Goal: Navigation & Orientation: Find specific page/section

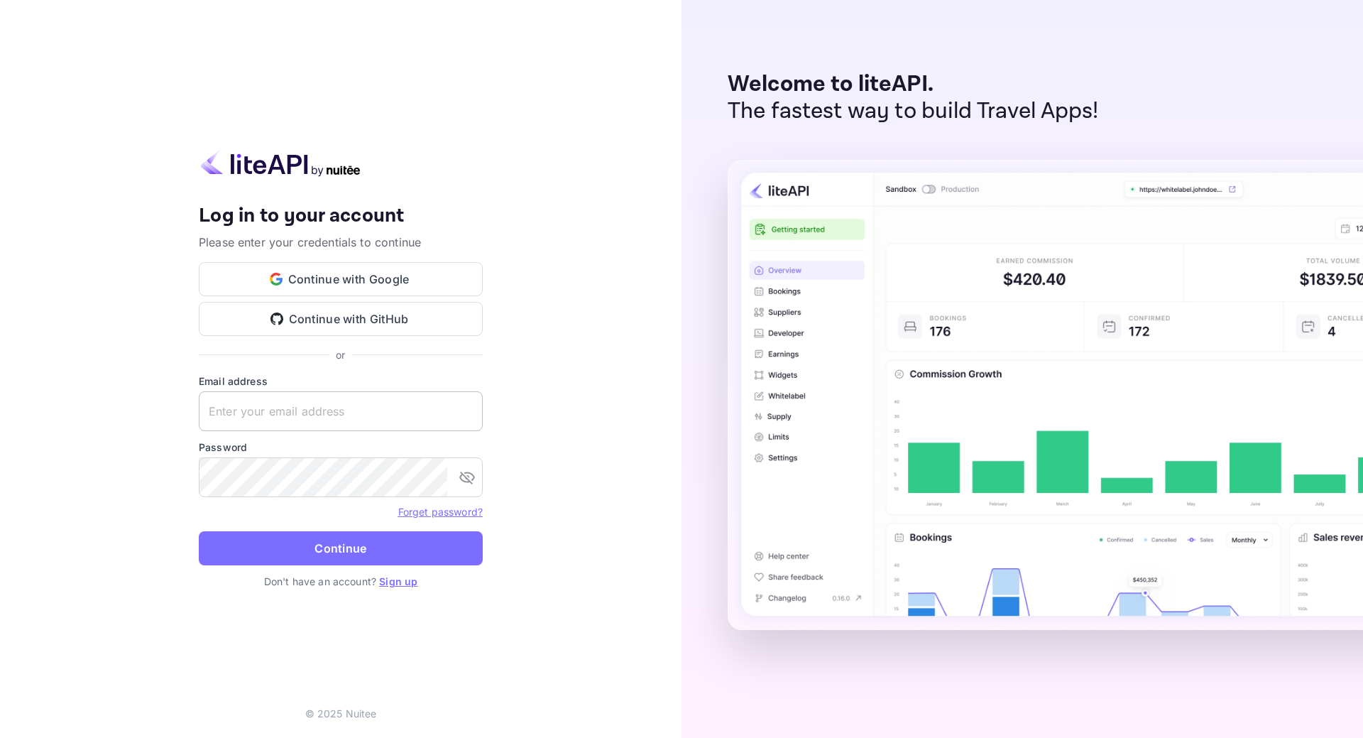
type input "[EMAIL_ADDRESS][DOMAIN_NAME]"
click at [323, 405] on input "[EMAIL_ADDRESS][DOMAIN_NAME]" at bounding box center [341, 411] width 284 height 40
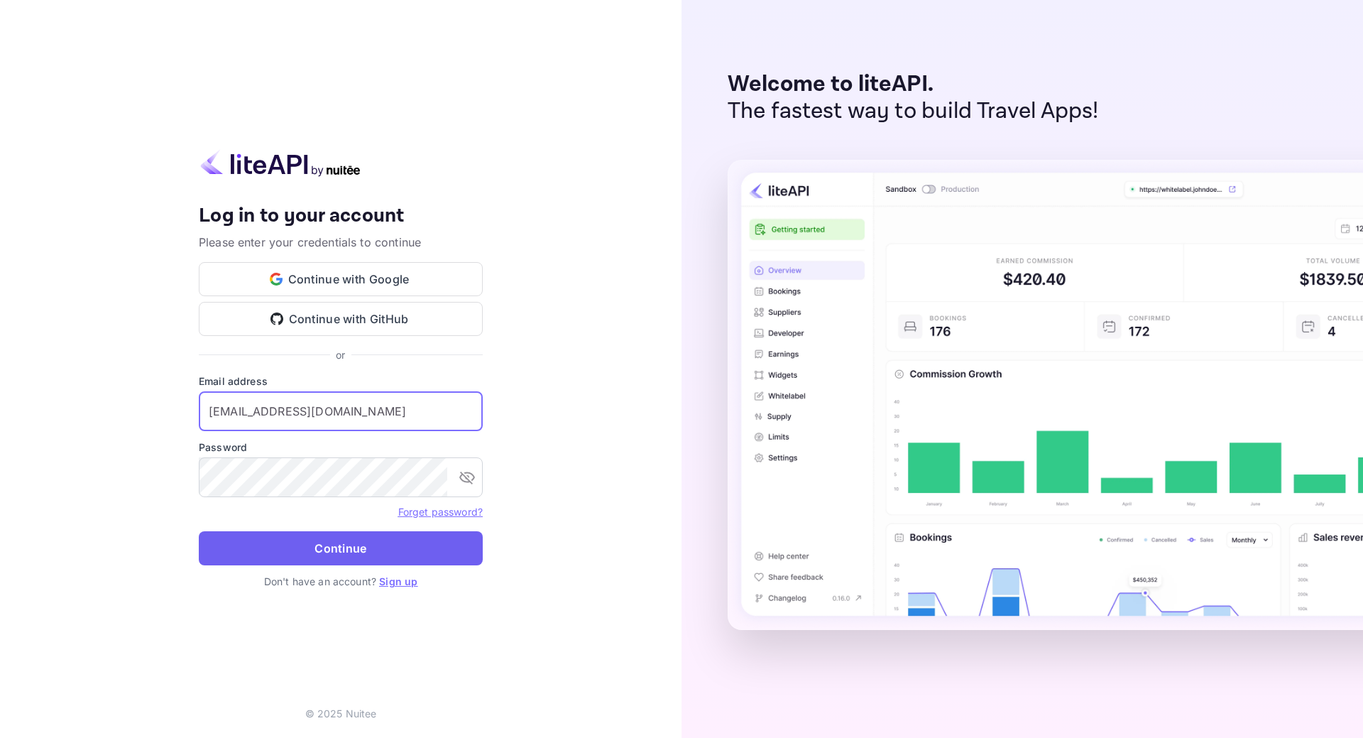
click at [420, 550] on button "Continue" at bounding box center [341, 548] width 284 height 34
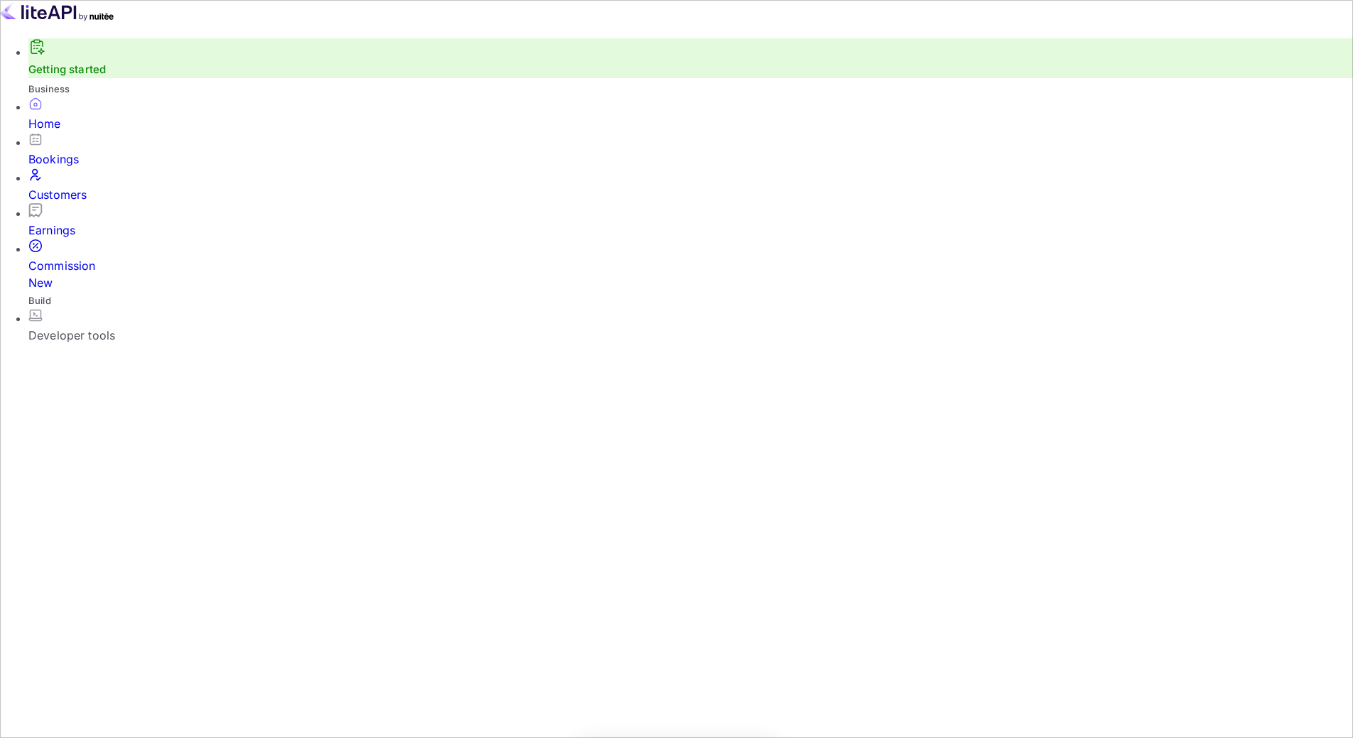
scroll to position [220, 358]
click at [114, 327] on div "Developer tools" at bounding box center [690, 335] width 1324 height 17
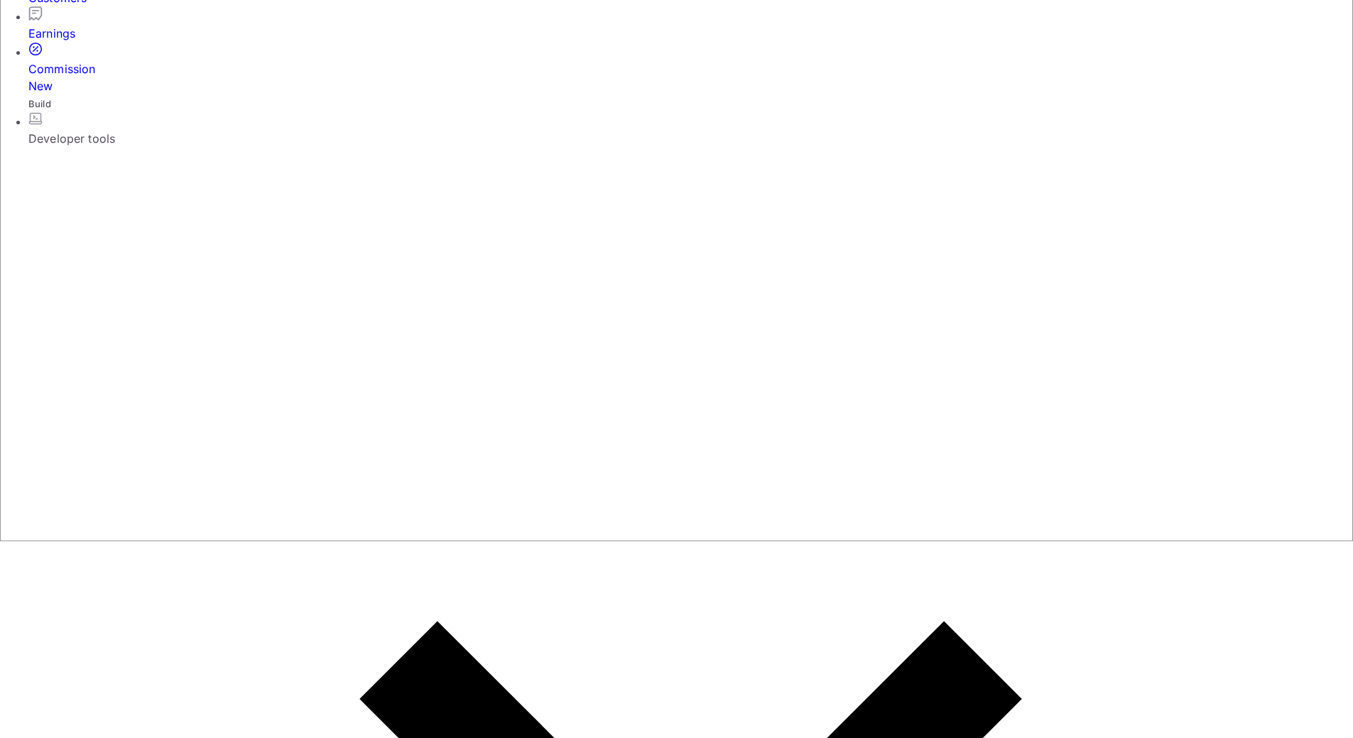
scroll to position [2, 0]
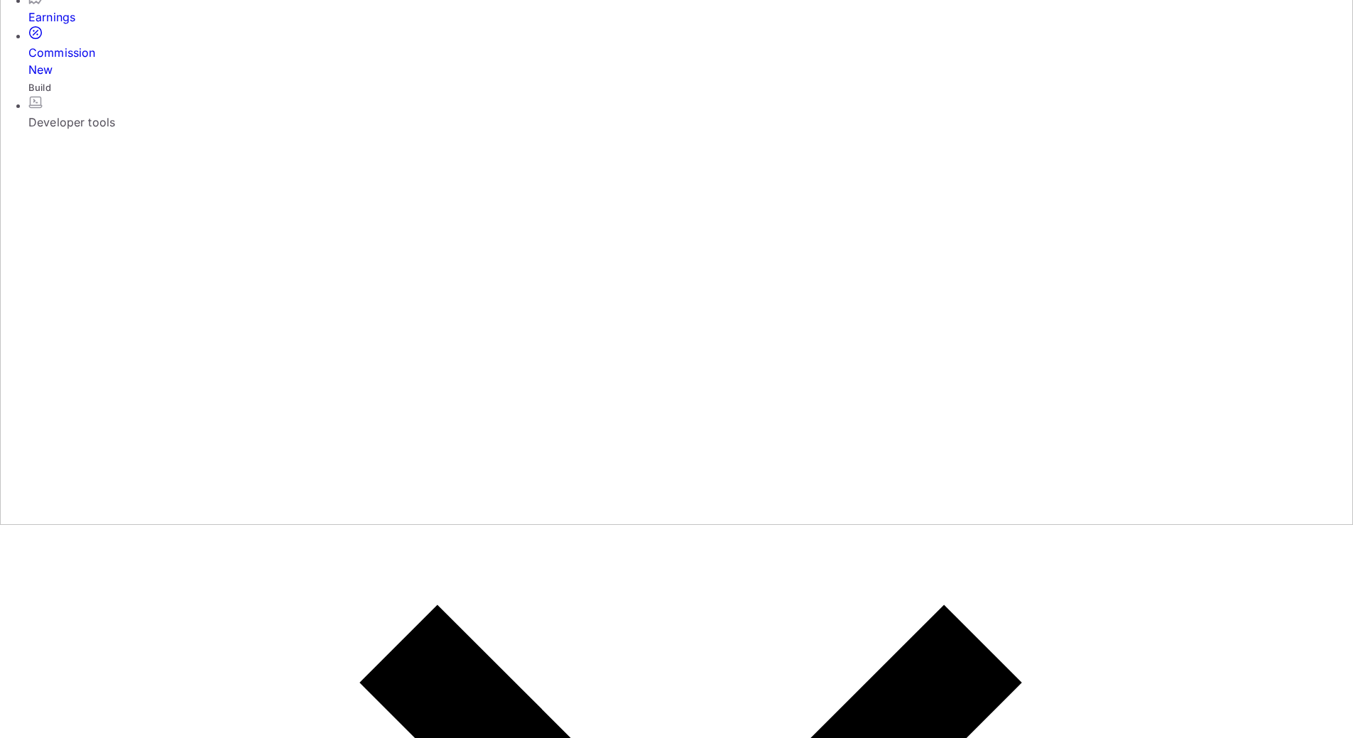
scroll to position [241, 0]
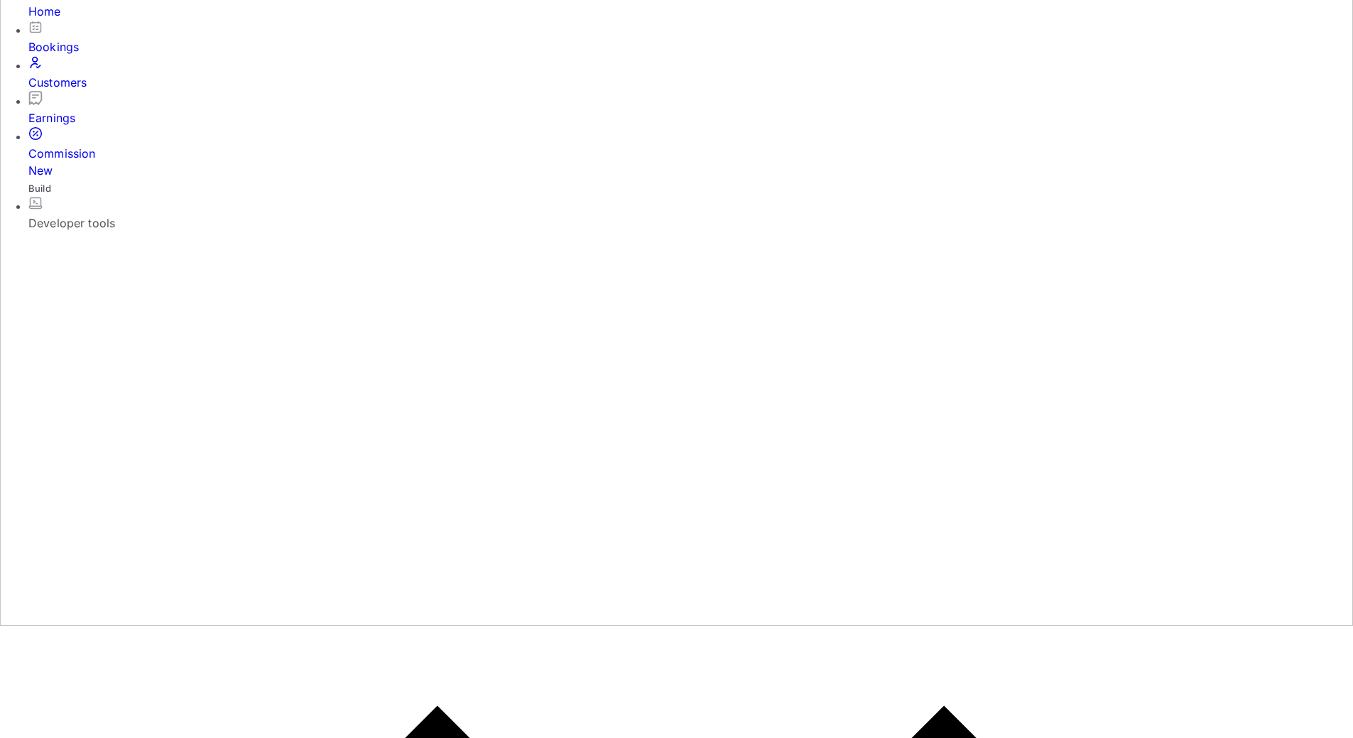
scroll to position [99, 0]
